Goal: Transaction & Acquisition: Download file/media

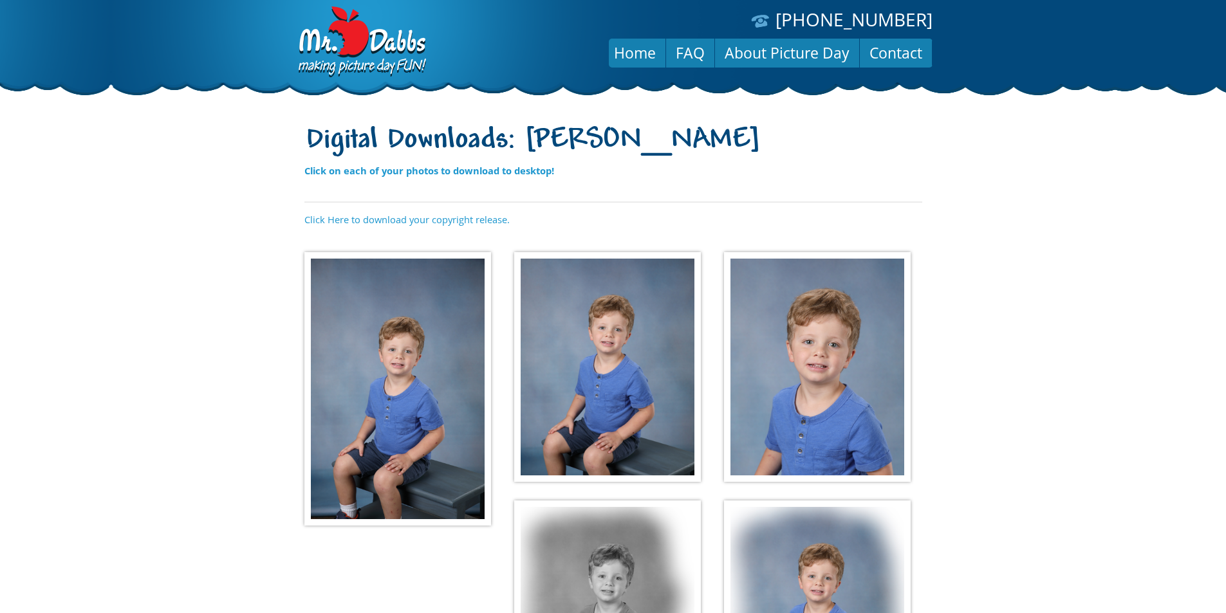
click at [454, 304] on img at bounding box center [397, 389] width 187 height 274
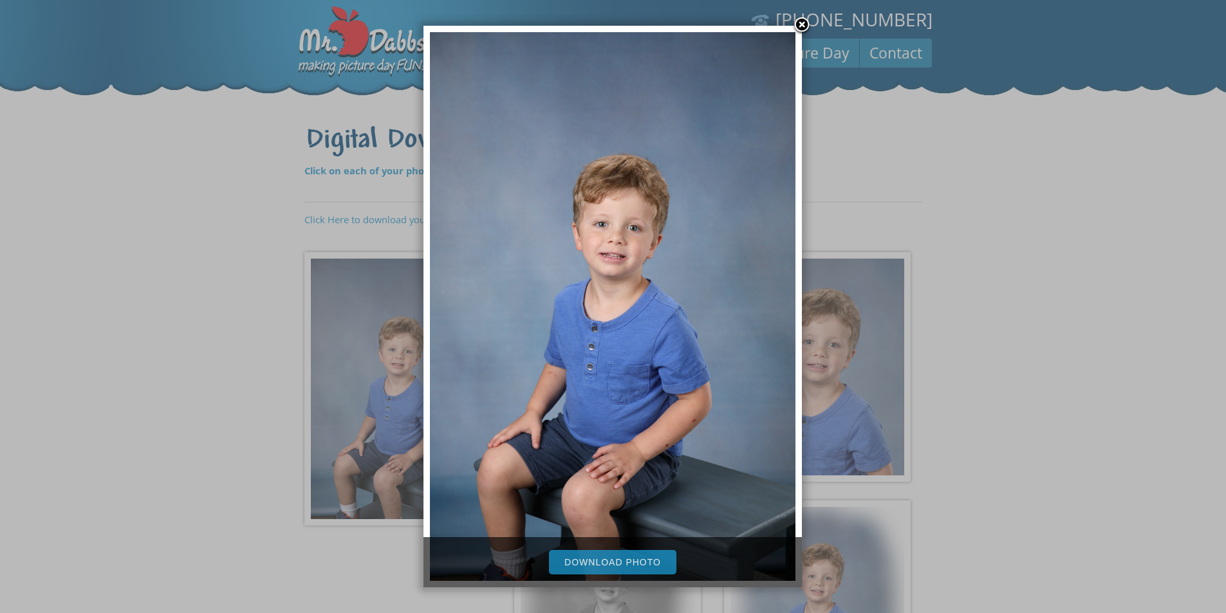
click at [615, 561] on link "Download Photo" at bounding box center [612, 562] width 127 height 24
click at [803, 25] on link at bounding box center [801, 25] width 19 height 19
click at [803, 25] on body "[PHONE_NUMBER] Menu Home FAQ About Picture Day Contact Digital Downloads: [PERS…" at bounding box center [613, 306] width 1226 height 613
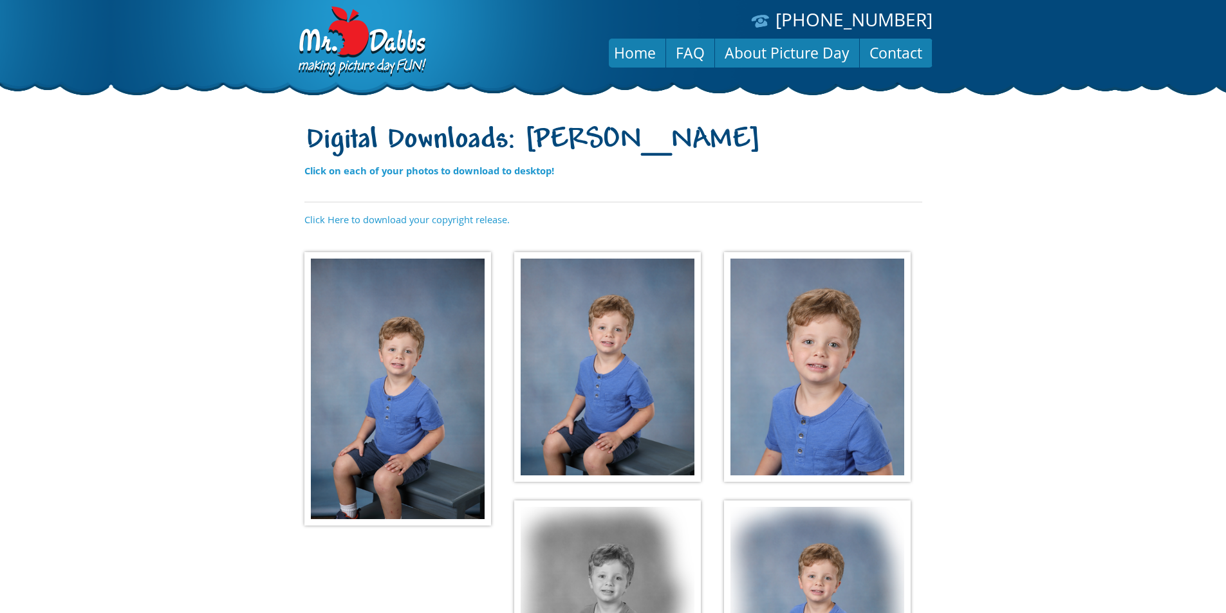
click at [638, 371] on img at bounding box center [607, 367] width 187 height 230
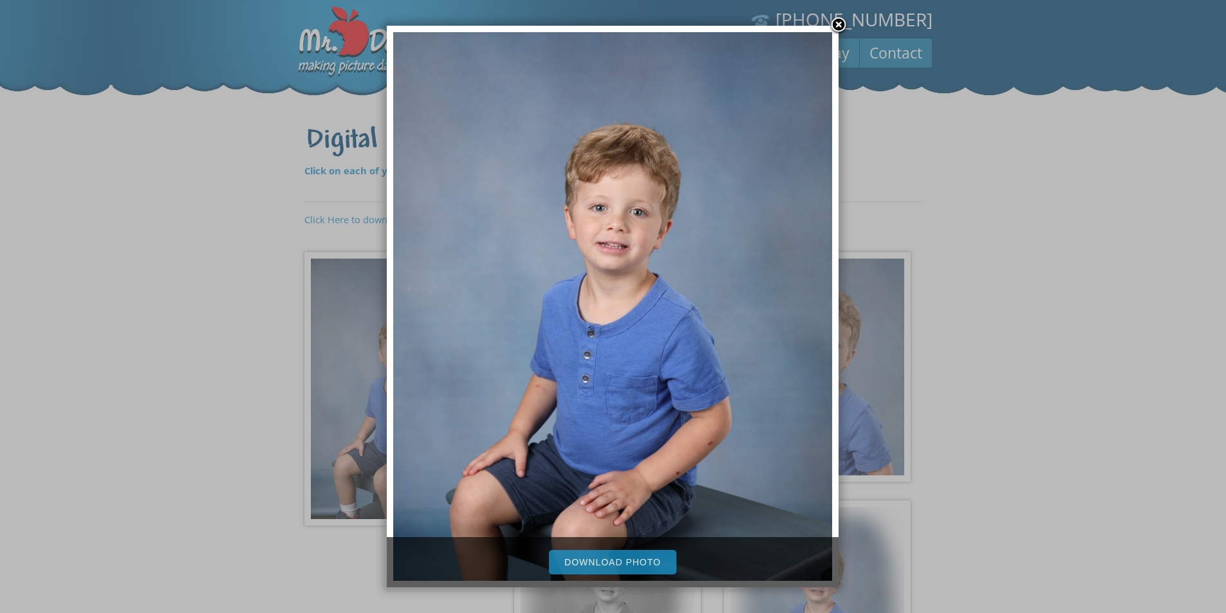
click at [612, 563] on link "Download Photo" at bounding box center [612, 562] width 127 height 24
click at [836, 24] on link at bounding box center [838, 25] width 19 height 19
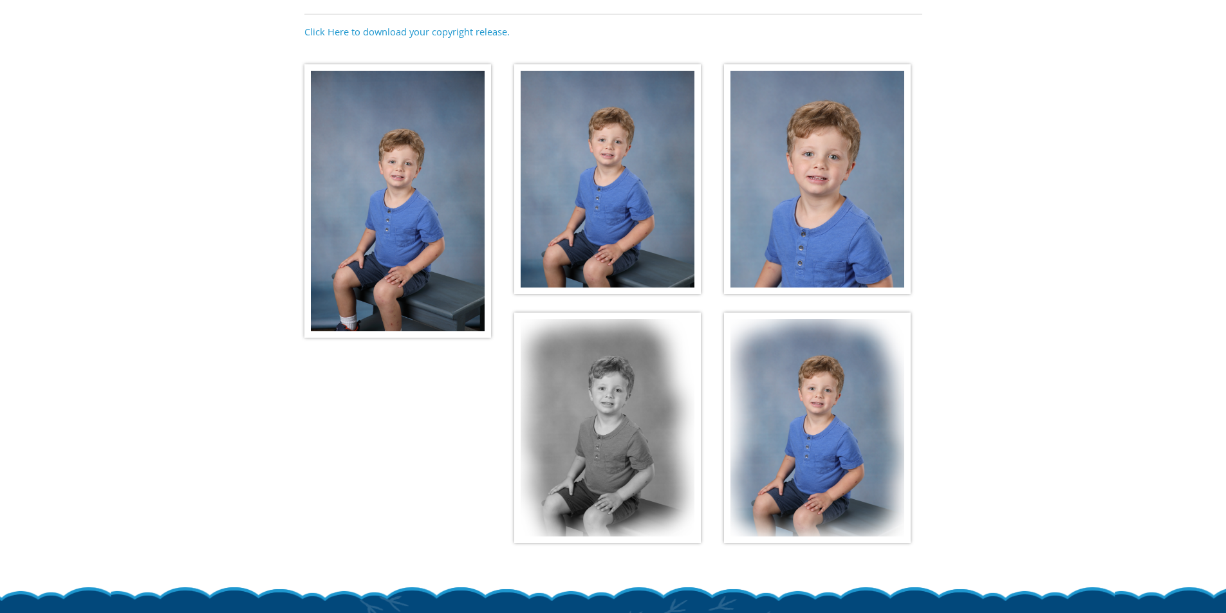
scroll to position [193, 0]
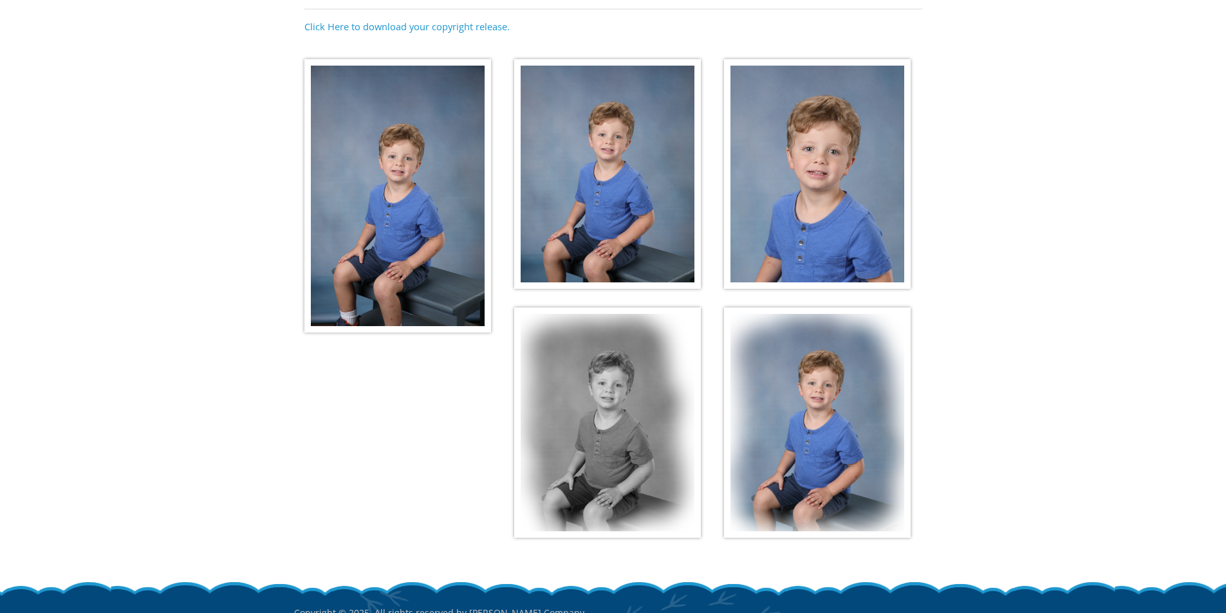
click at [790, 158] on img at bounding box center [817, 174] width 187 height 230
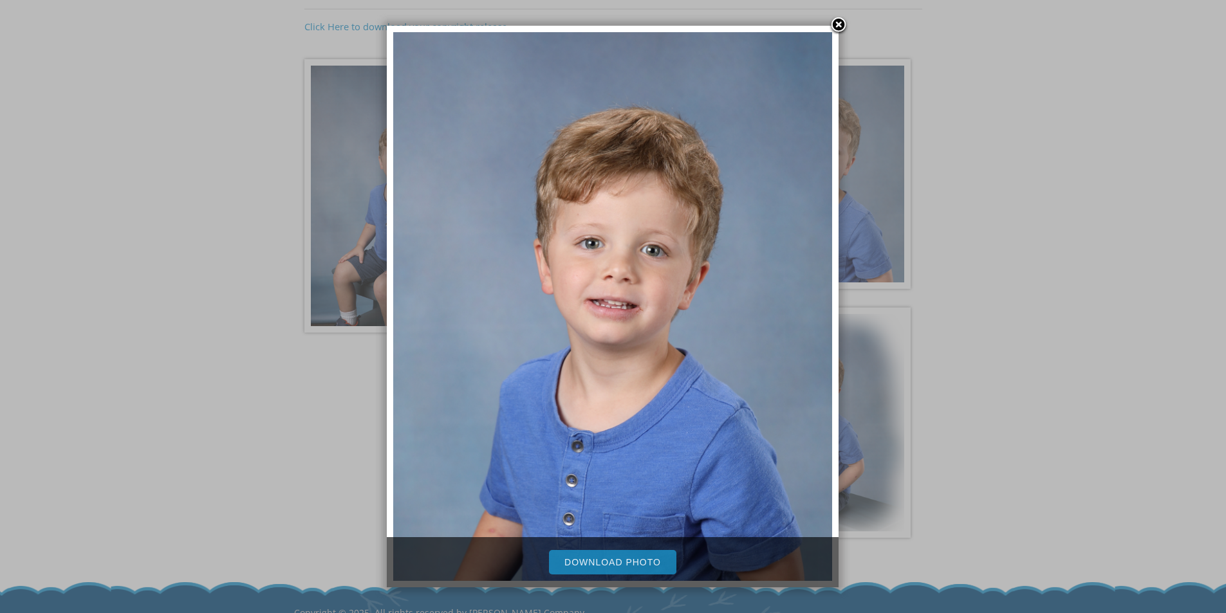
click at [632, 555] on link "Download Photo" at bounding box center [612, 562] width 127 height 24
click at [839, 26] on link at bounding box center [838, 25] width 19 height 19
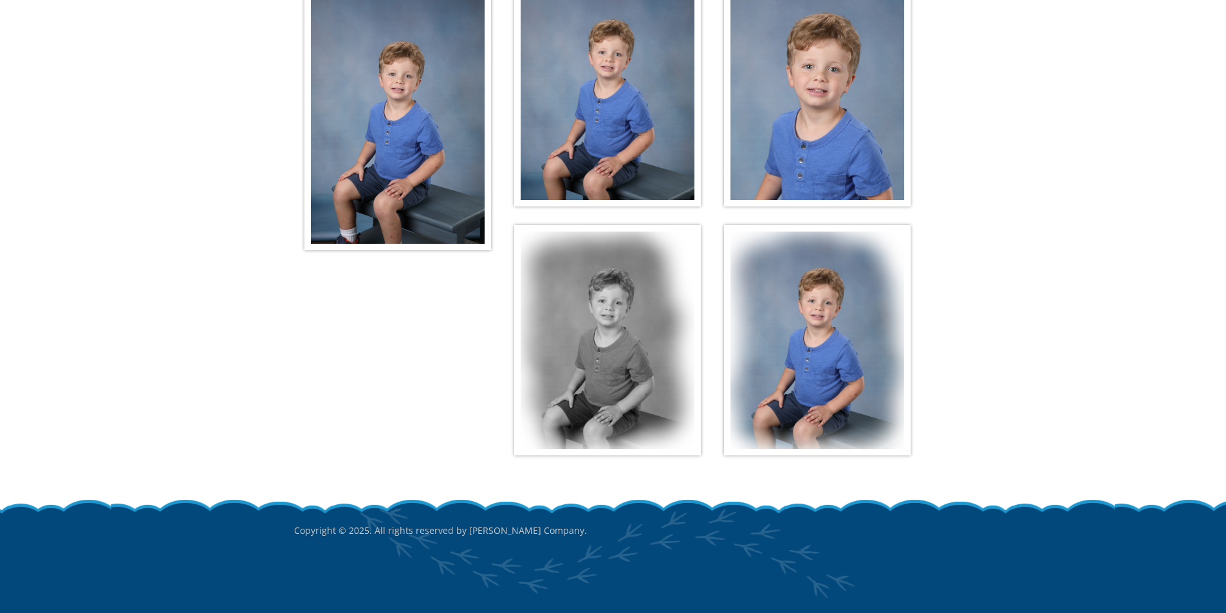
scroll to position [286, 0]
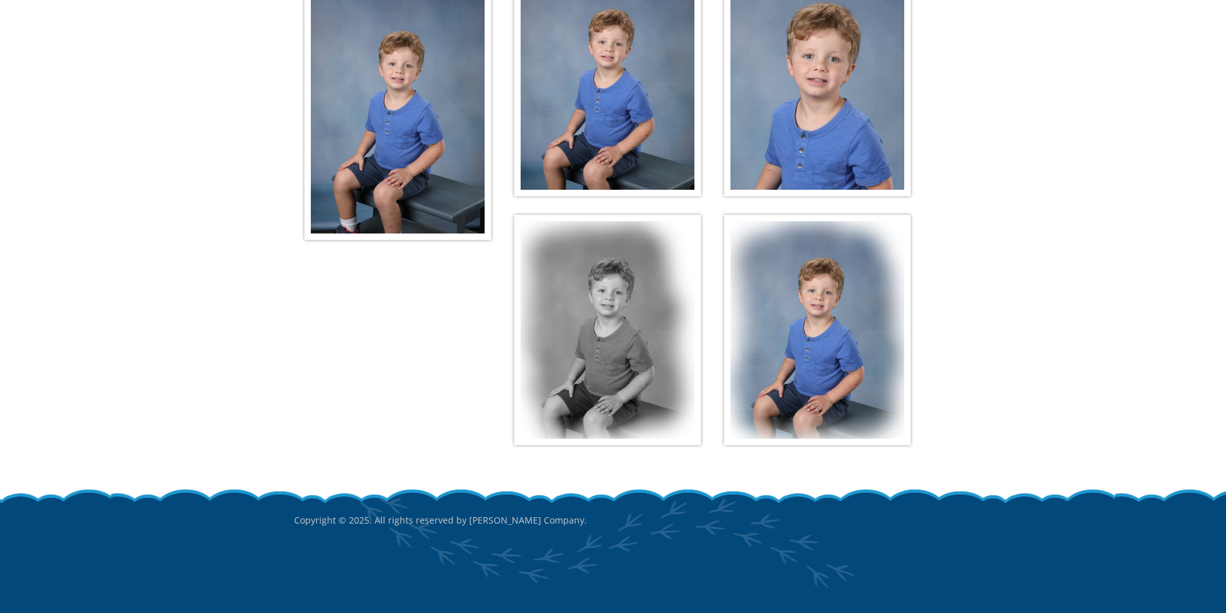
click at [642, 298] on img at bounding box center [607, 330] width 187 height 230
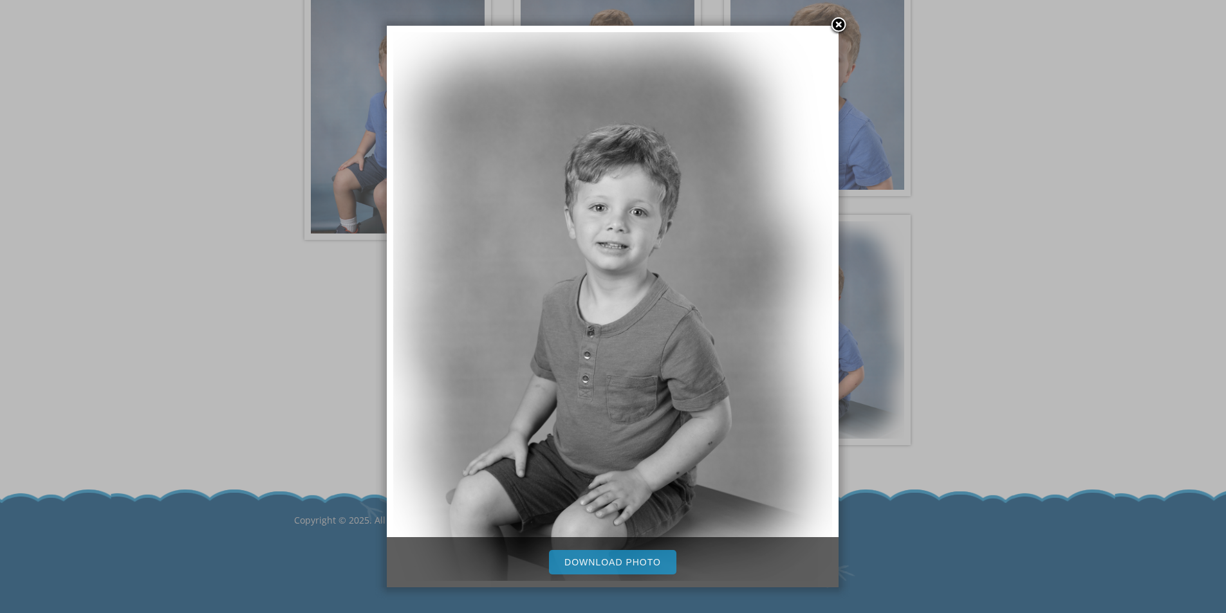
click at [594, 559] on link "Download Photo" at bounding box center [612, 562] width 127 height 24
click at [838, 28] on link at bounding box center [838, 25] width 19 height 19
click at [838, 28] on div at bounding box center [613, 307] width 452 height 562
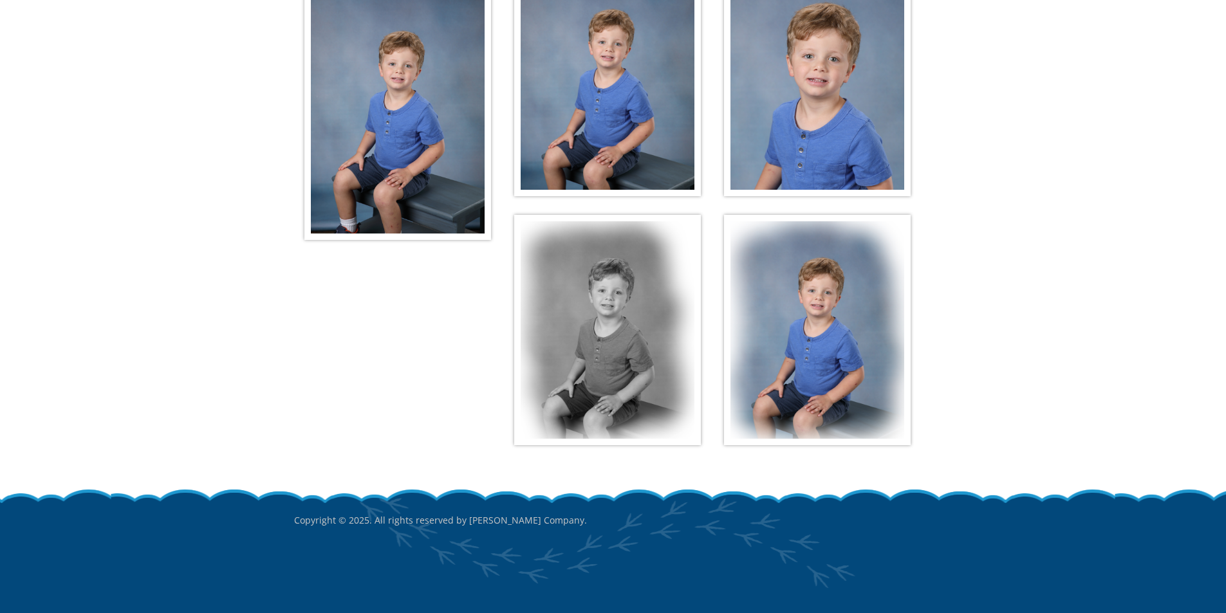
click at [799, 297] on img at bounding box center [817, 330] width 187 height 230
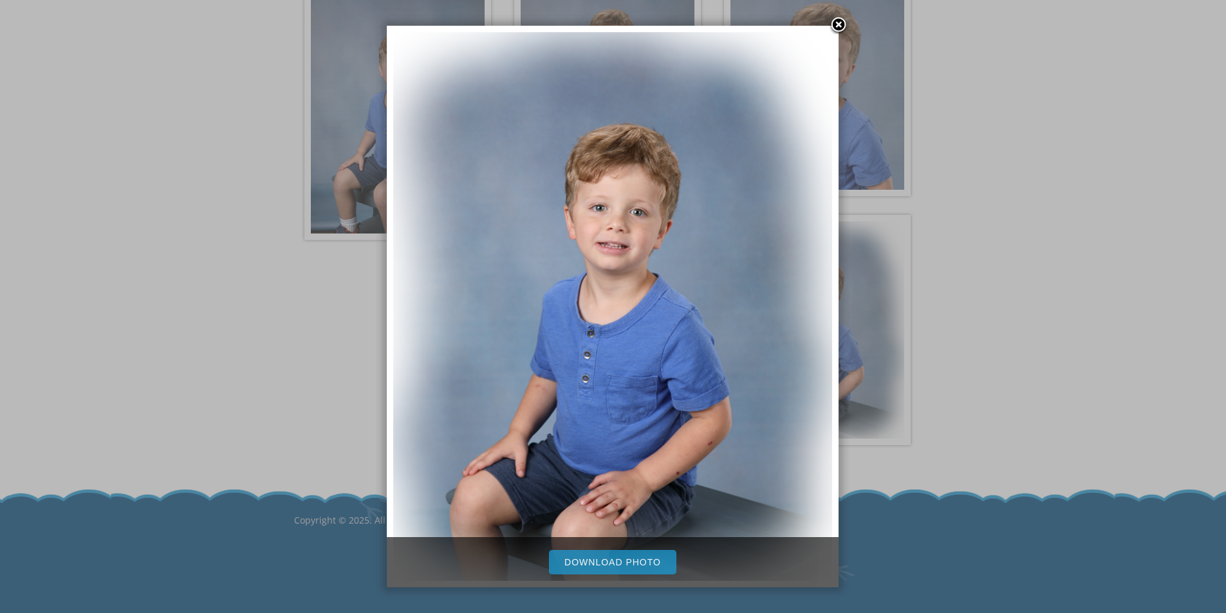
click at [590, 561] on link "Download Photo" at bounding box center [612, 562] width 127 height 24
